Goal: Information Seeking & Learning: Understand process/instructions

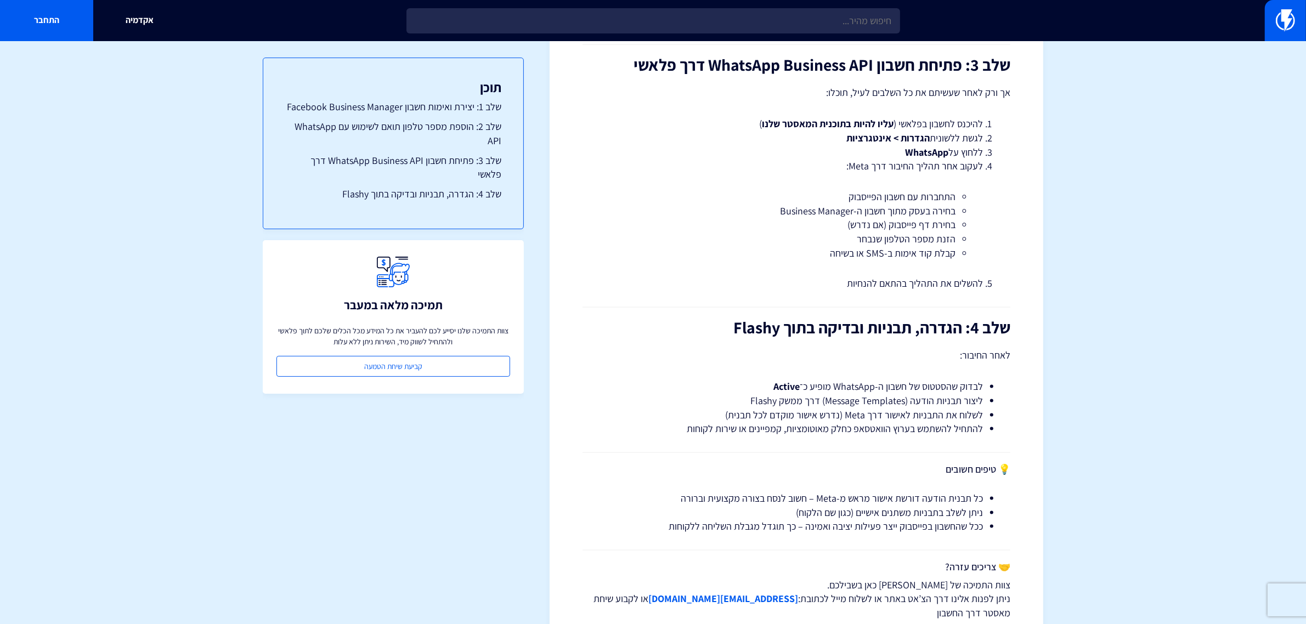
scroll to position [1825, 0]
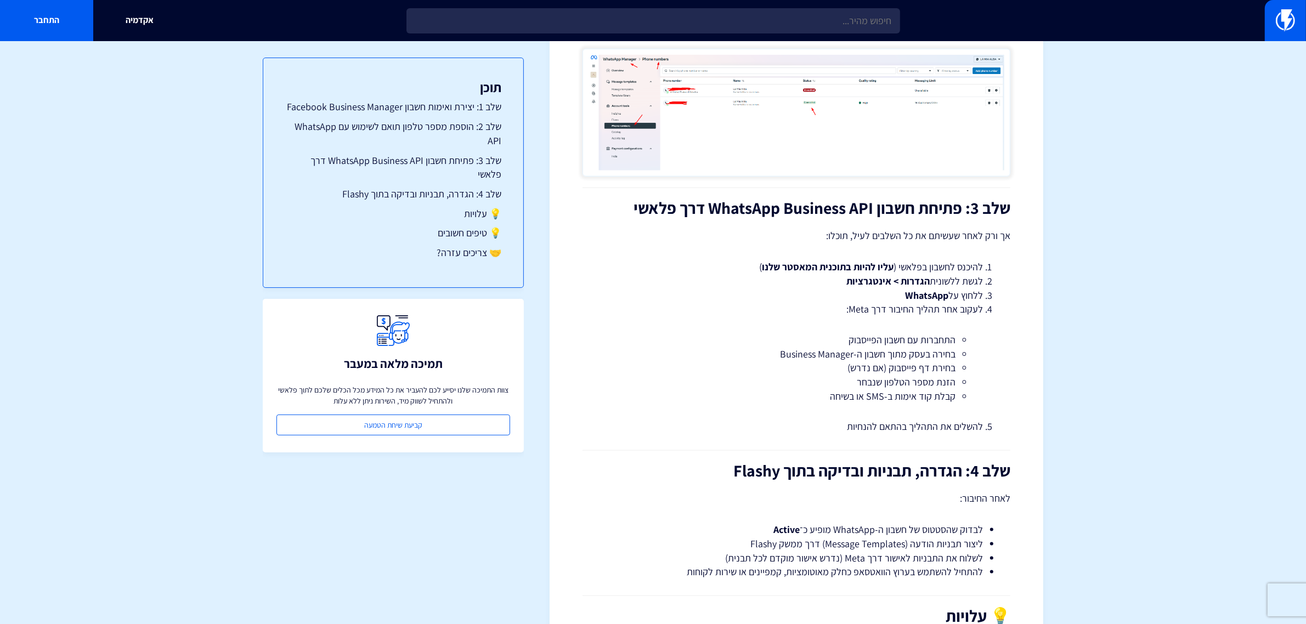
scroll to position [1789, 0]
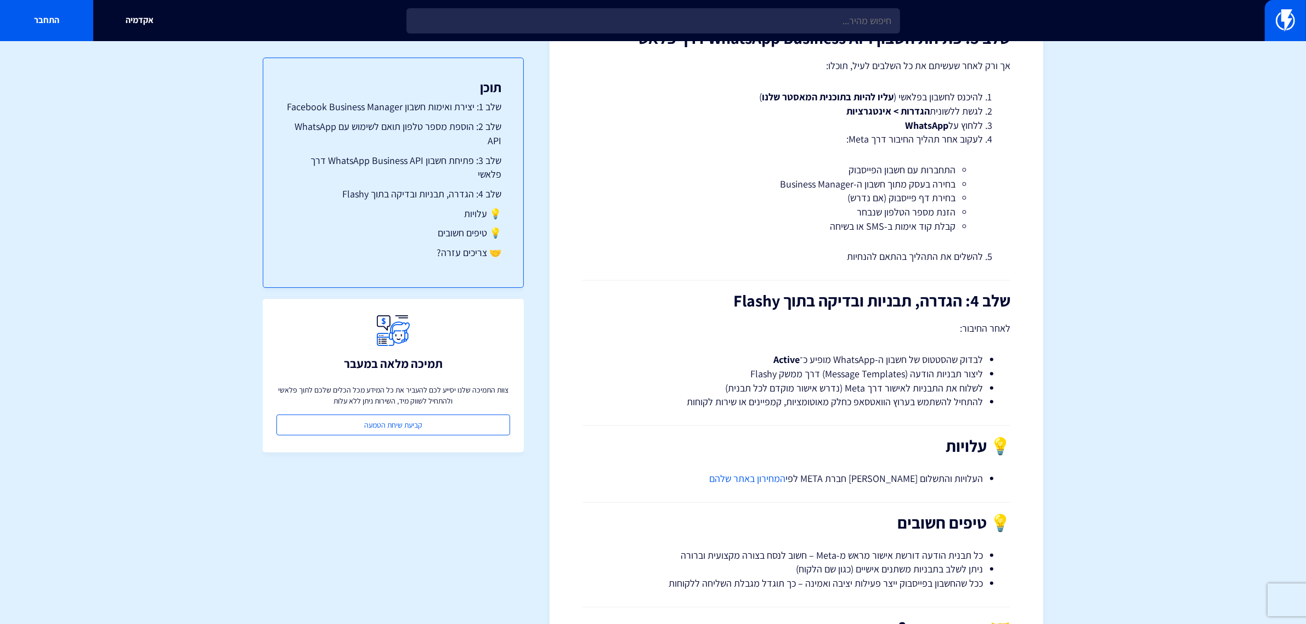
click at [785, 473] on link "המחירון באתר שלהם" at bounding box center [747, 478] width 76 height 13
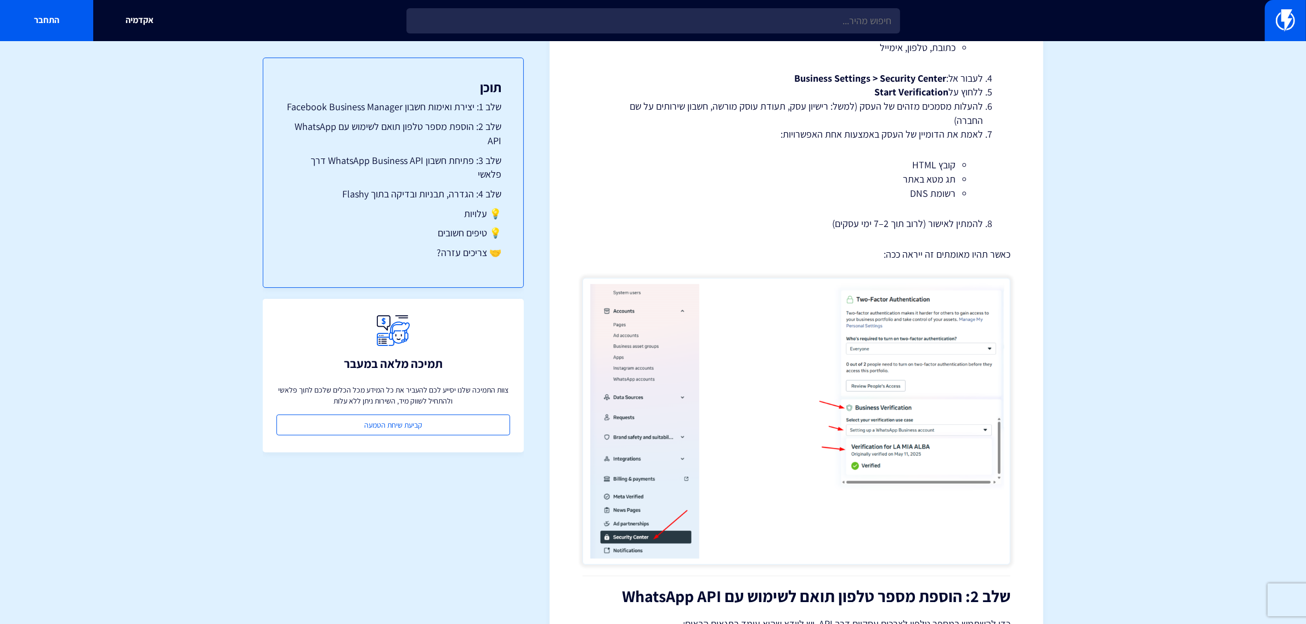
scroll to position [349, 0]
